Goal: Check status

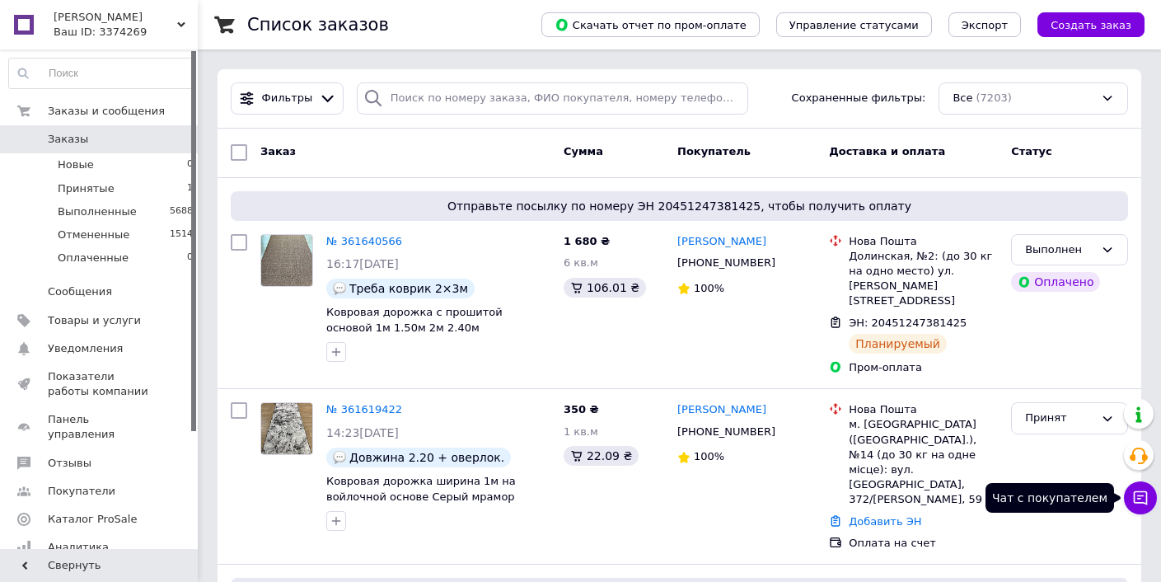
click at [1145, 502] on icon at bounding box center [1140, 497] width 16 height 16
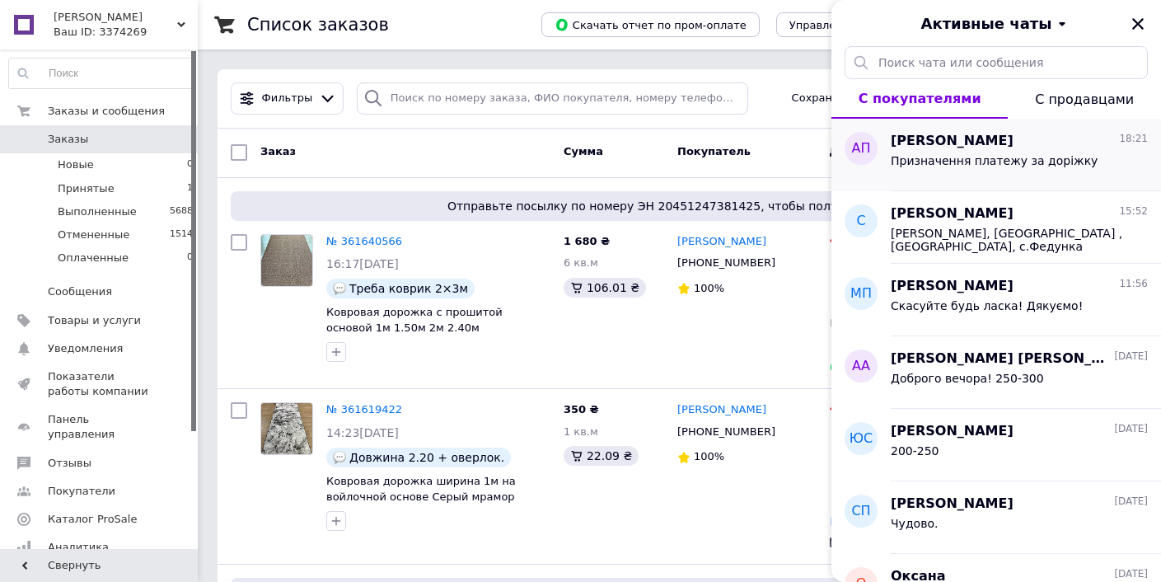
click at [963, 129] on div "[PERSON_NAME] 18:21 Призначення платежу за доріжку" at bounding box center [1026, 155] width 270 height 73
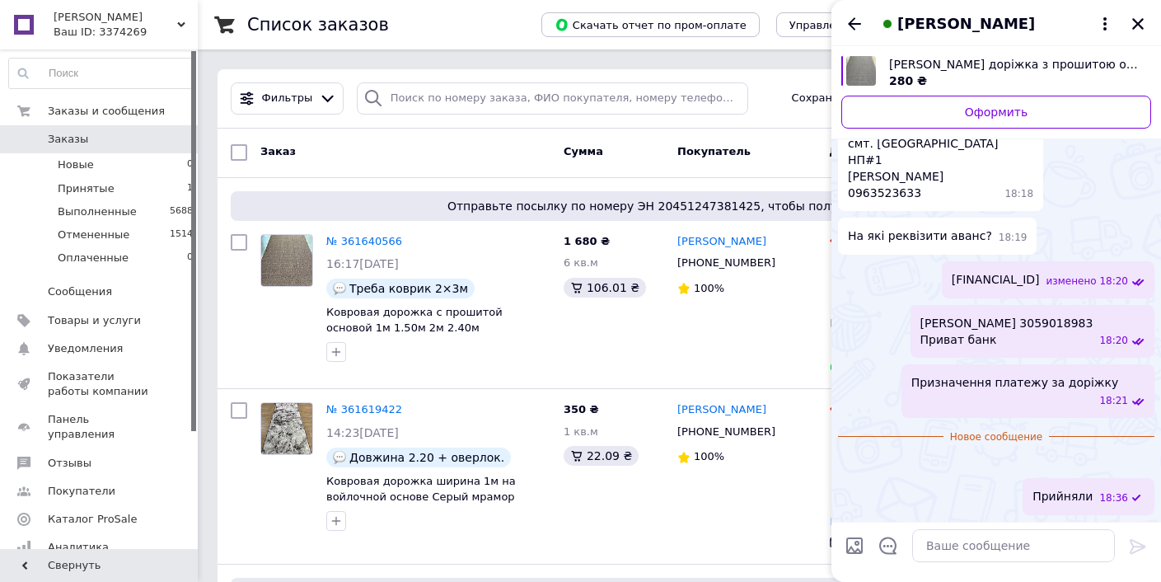
scroll to position [752, 0]
click at [851, 457] on img at bounding box center [844, 463] width 13 height 13
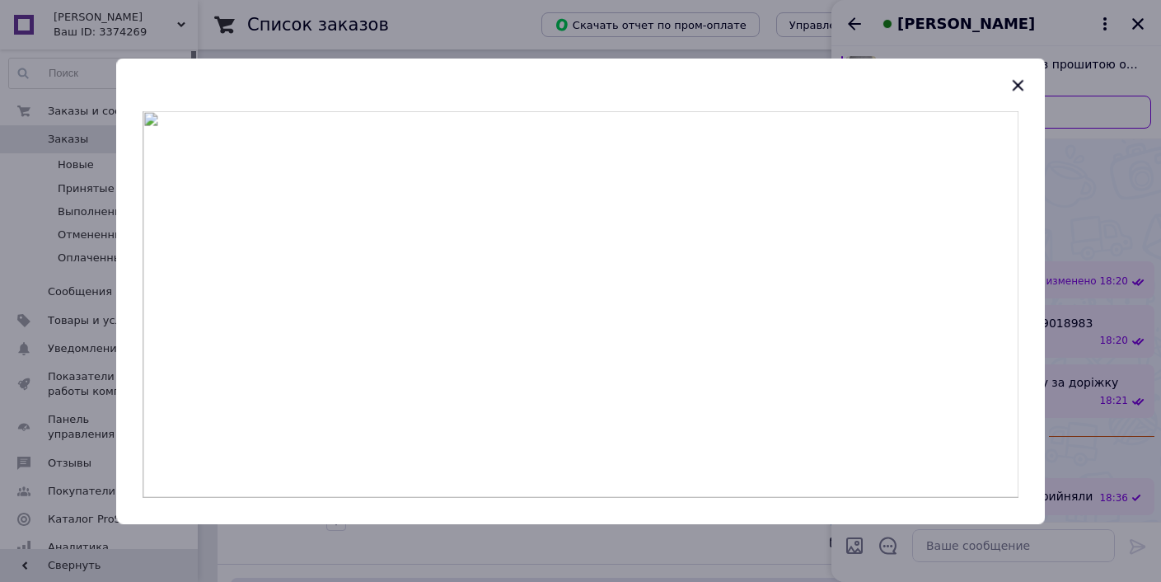
click at [622, 256] on img at bounding box center [581, 304] width 876 height 386
click at [621, 255] on img at bounding box center [581, 304] width 876 height 386
click at [1020, 78] on icon "button" at bounding box center [1018, 86] width 20 height 20
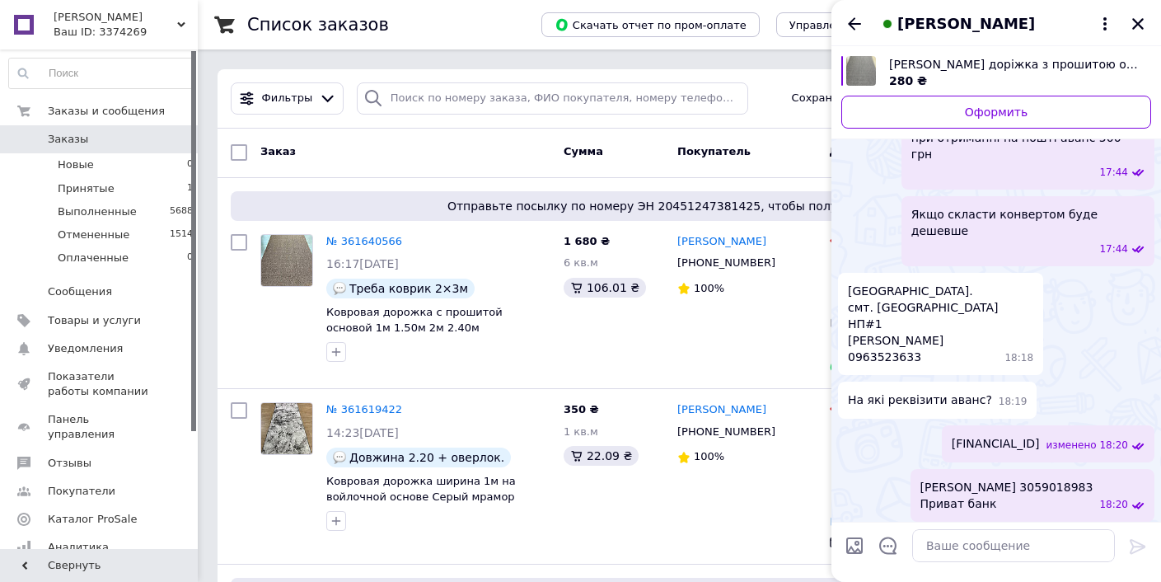
scroll to position [407, 0]
